Goal: Task Accomplishment & Management: Manage account settings

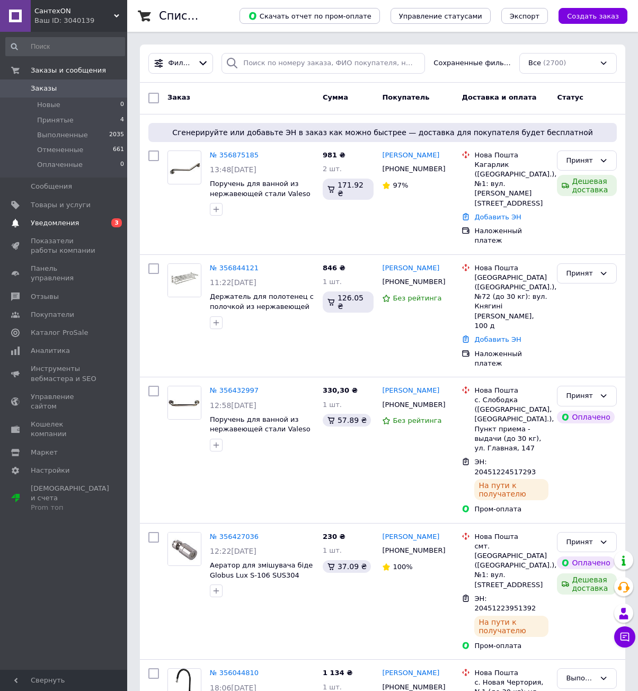
click at [75, 223] on span "Уведомления" at bounding box center [64, 223] width 67 height 10
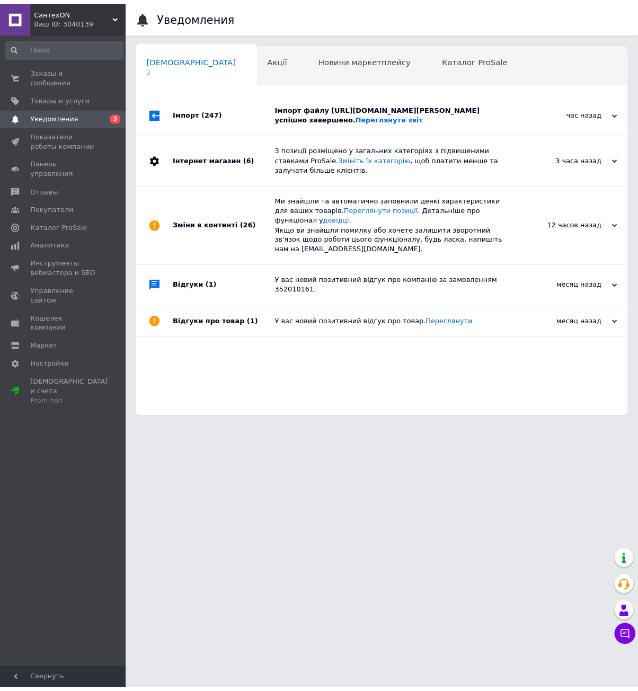
scroll to position [0, 5]
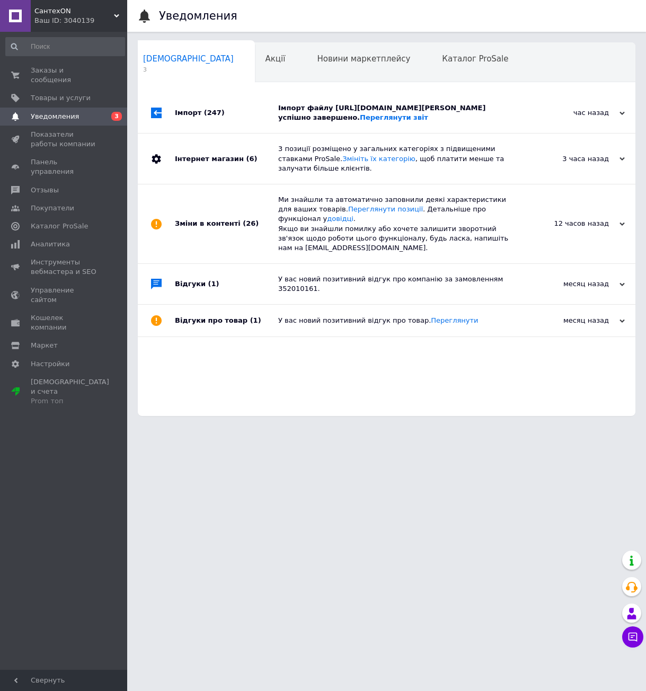
click at [398, 117] on div "Імпорт файлу https://b2b-sandi.com.ua/export/view/b419d277f9140c31e76eff72dca0b…" at bounding box center [398, 112] width 241 height 19
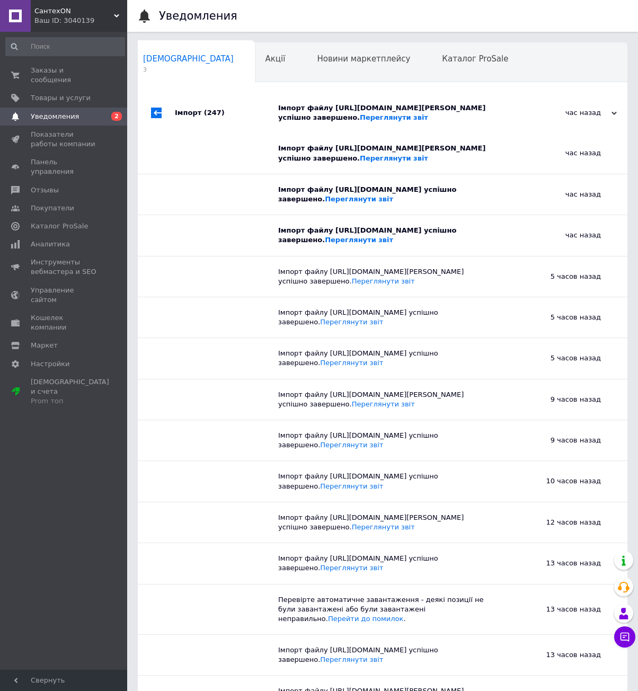
click at [398, 117] on div "Імпорт файлу https://b2b-sandi.com.ua/export/view/b419d277f9140c31e76eff72dca0b…" at bounding box center [394, 112] width 233 height 19
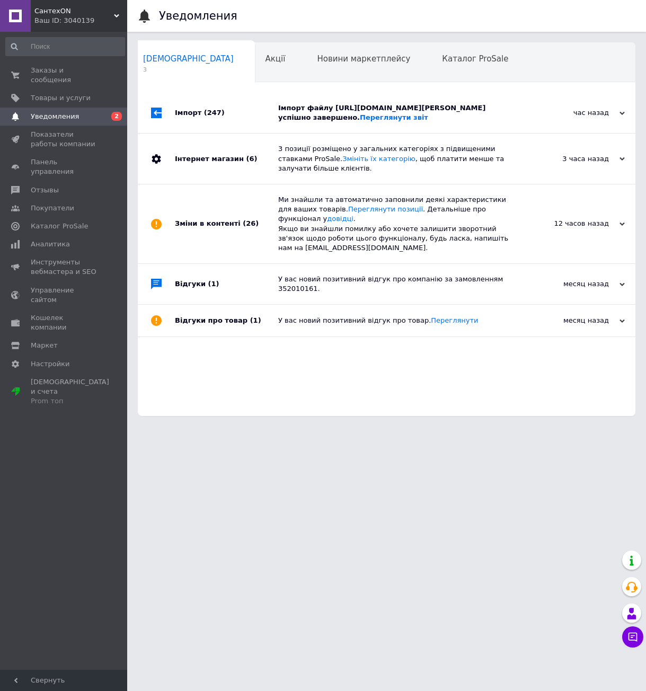
click at [366, 162] on div "3 позиції розміщено у загальних категоріях з підвищеними ставками ProSale. Змін…" at bounding box center [398, 158] width 241 height 29
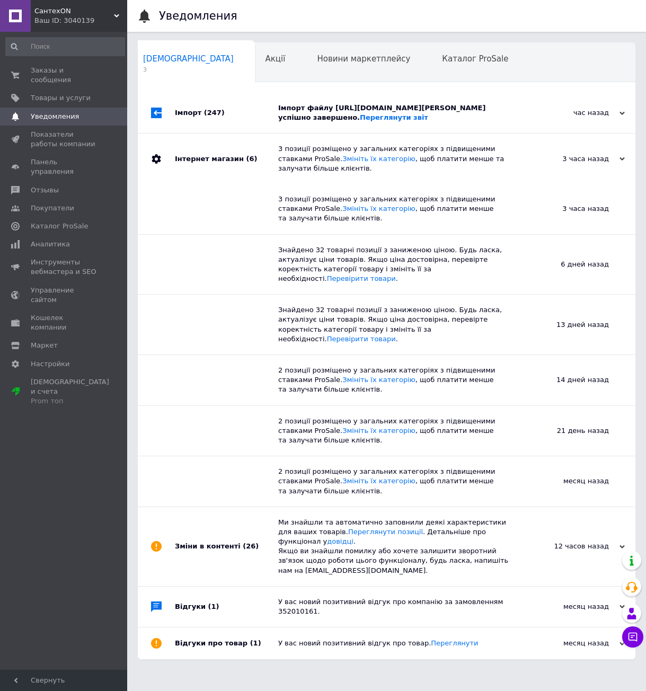
click at [366, 162] on div "3 позиції розміщено у загальних категоріях з підвищеними ставками ProSale. Змін…" at bounding box center [398, 158] width 241 height 29
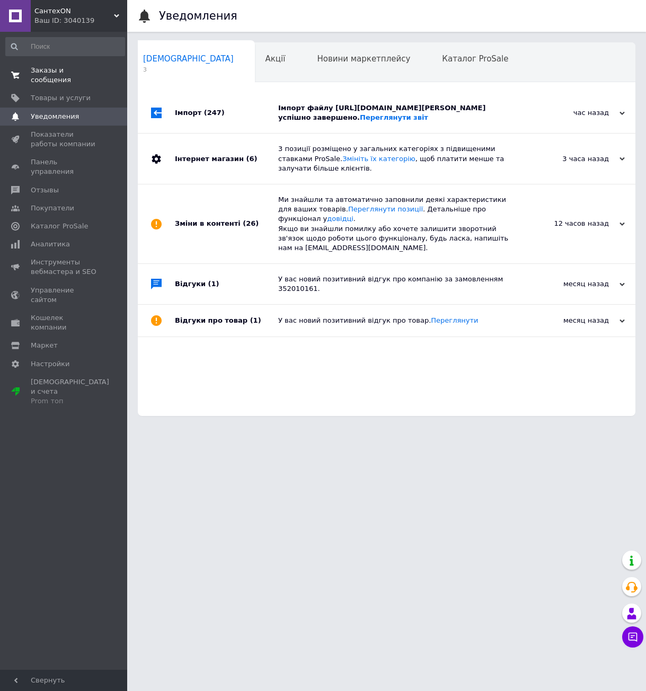
click at [62, 70] on span "Заказы и сообщения" at bounding box center [64, 75] width 67 height 19
